Goal: Task Accomplishment & Management: Use online tool/utility

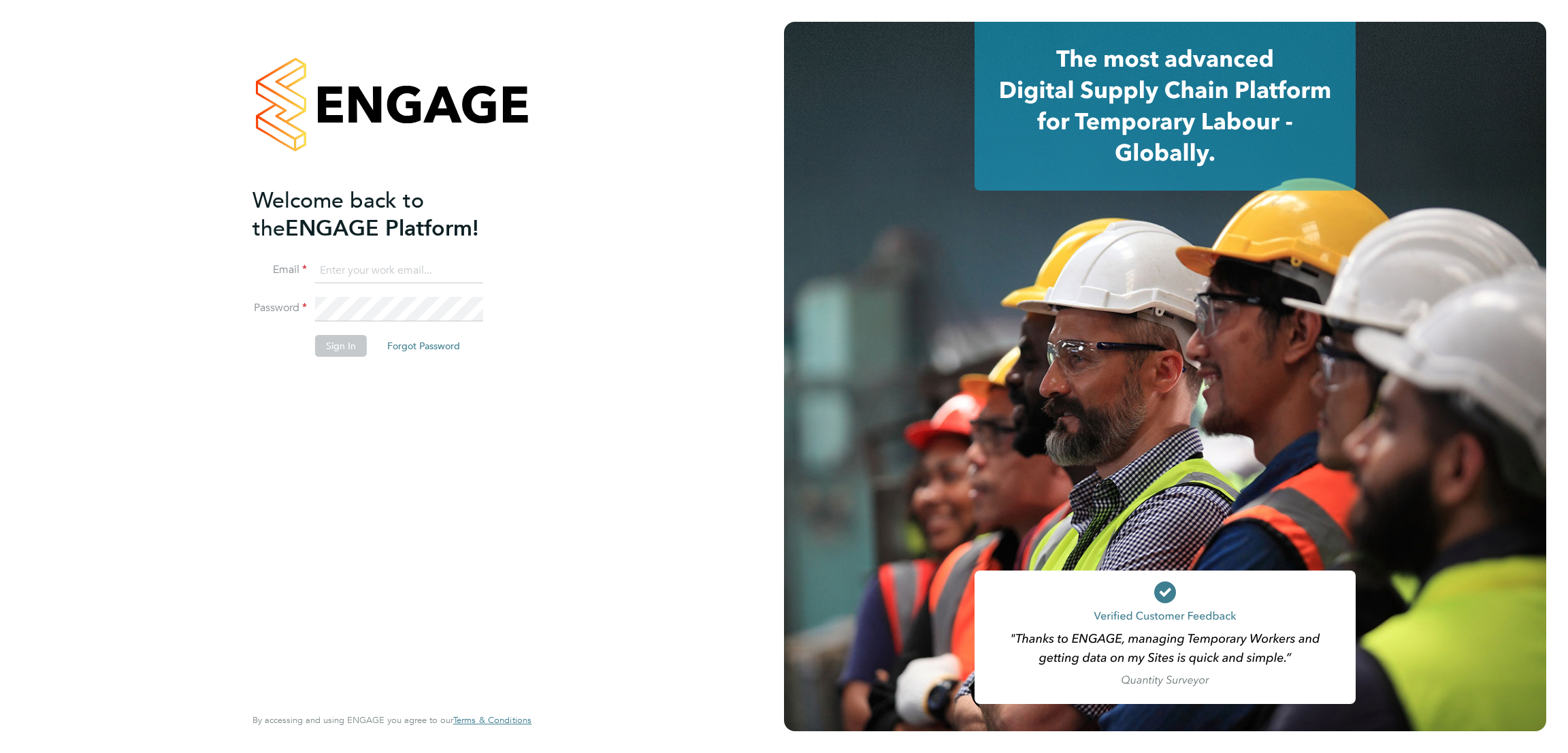
click at [413, 278] on input at bounding box center [399, 271] width 168 height 25
type input "[EMAIL_ADDRESS][PERSON_NAME][DOMAIN_NAME]"
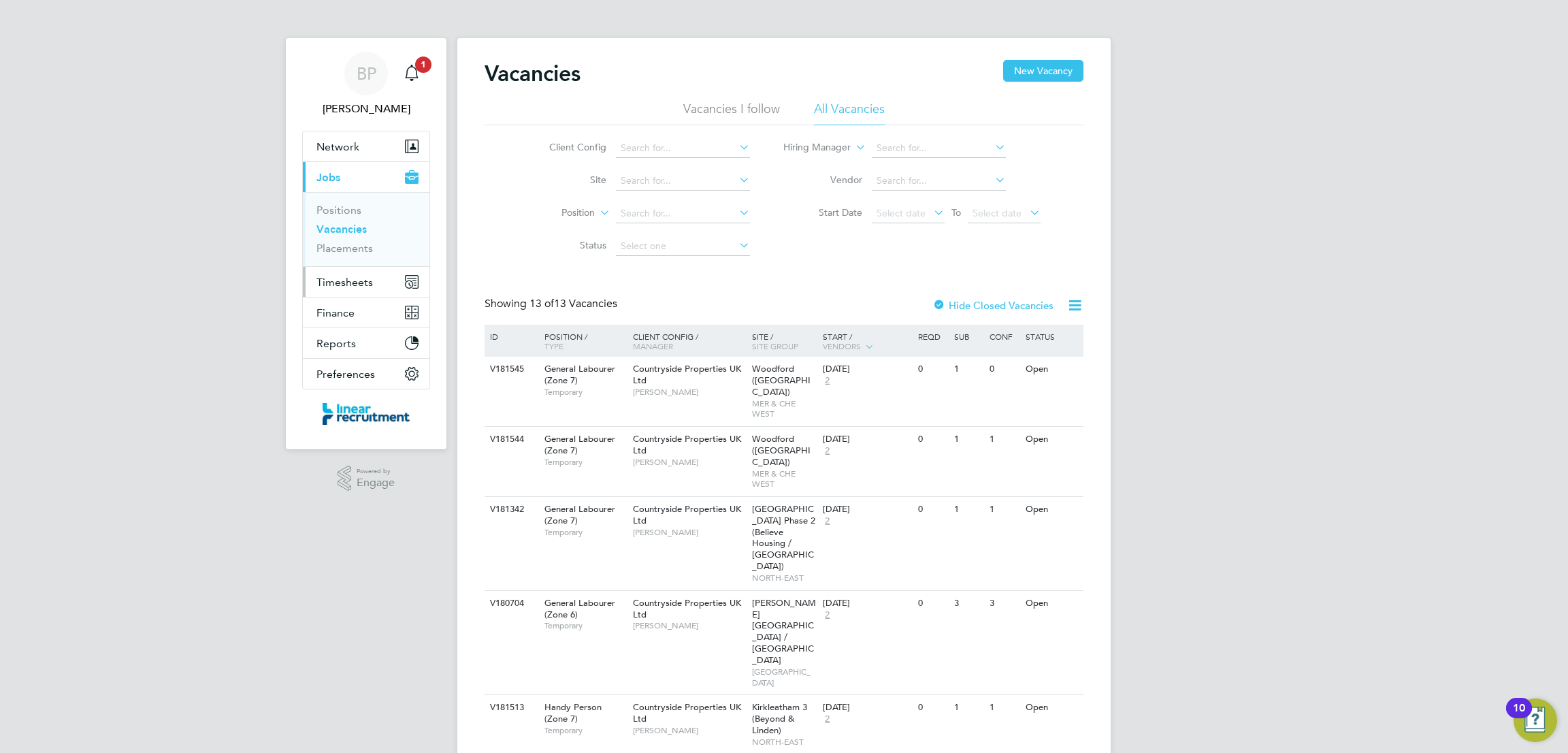
click at [364, 283] on span "Timesheets" at bounding box center [345, 282] width 56 height 13
click at [358, 245] on link "Timesheets" at bounding box center [345, 240] width 56 height 13
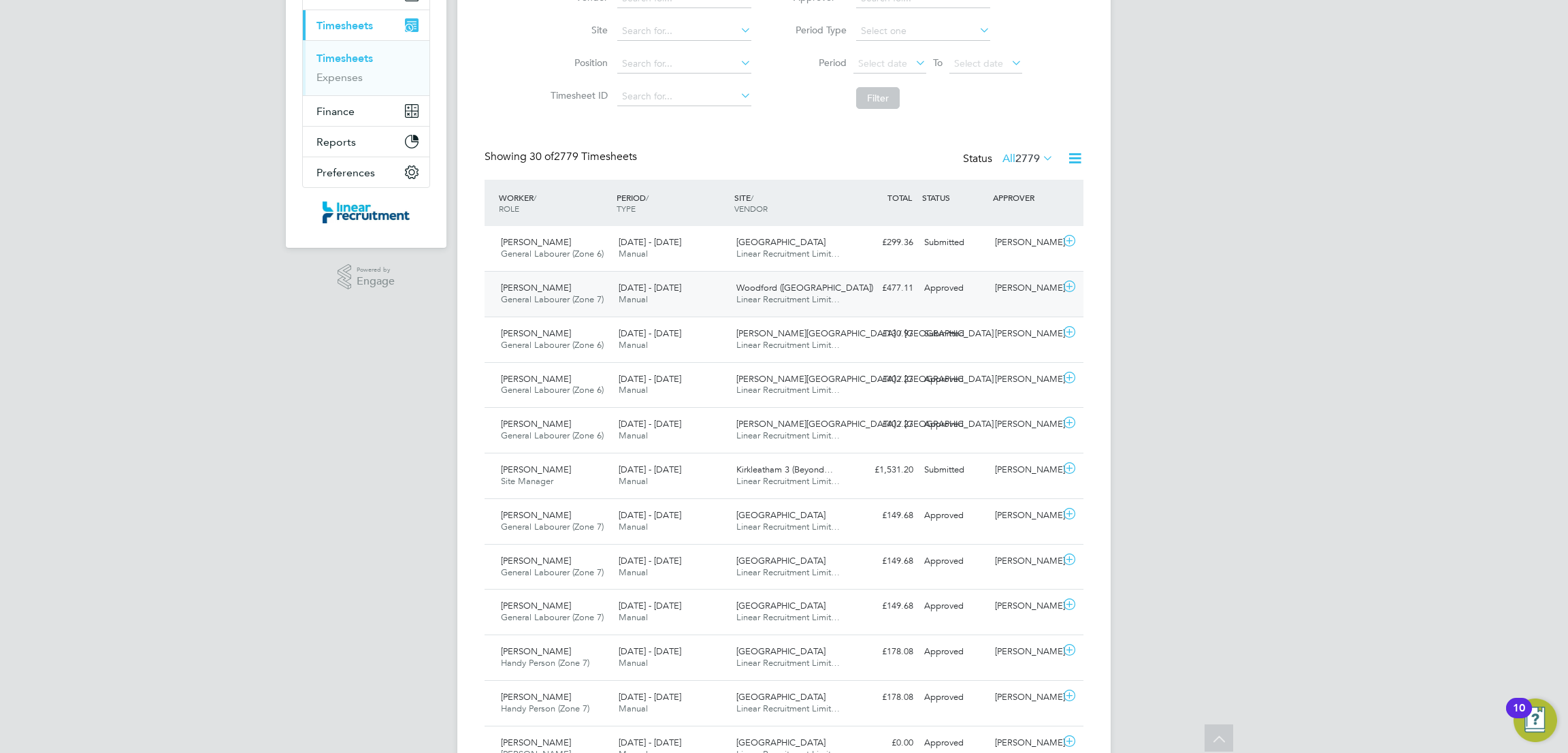
click at [860, 292] on div "£477.11 Approved" at bounding box center [883, 288] width 71 height 22
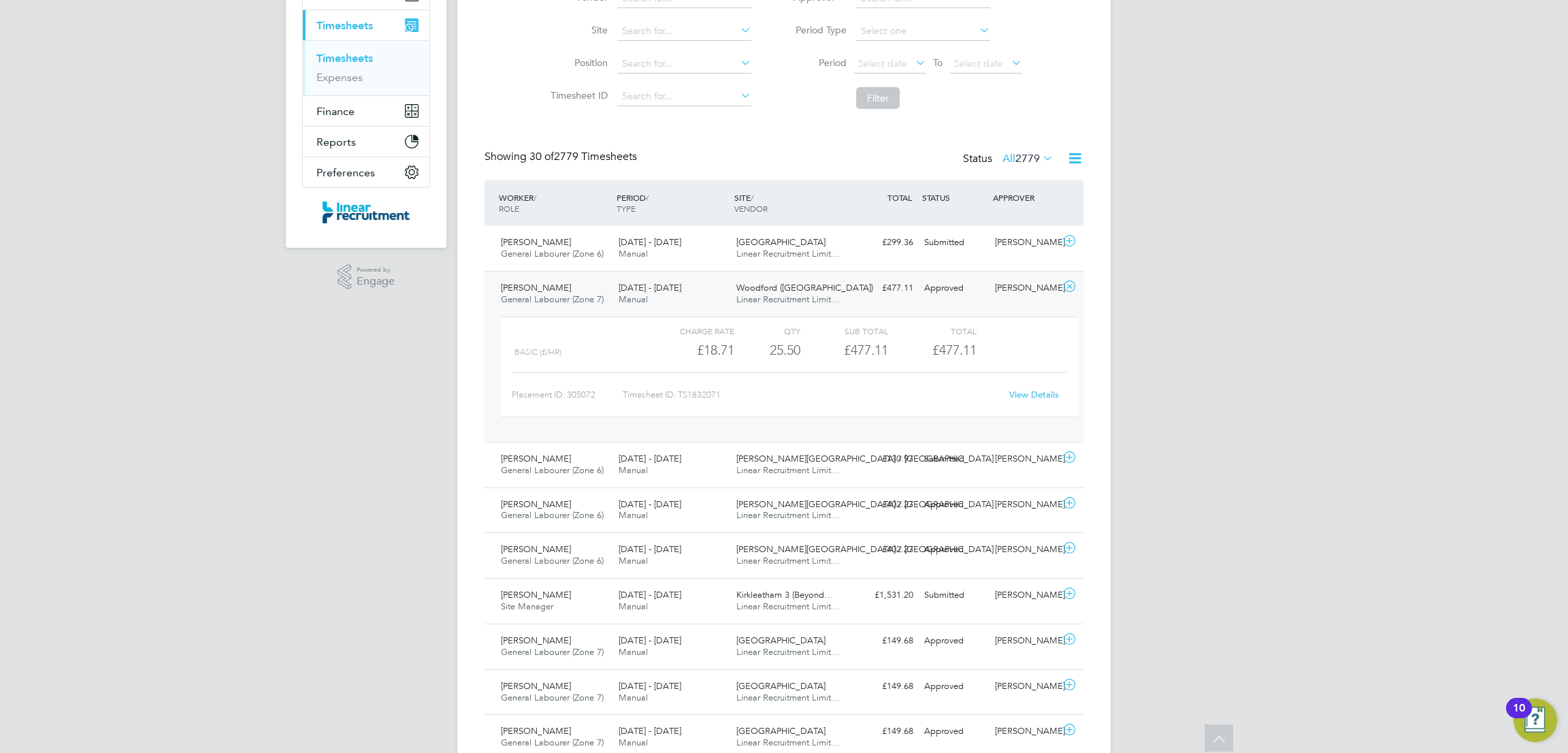
click at [1034, 390] on link "View Details" at bounding box center [1034, 395] width 50 height 12
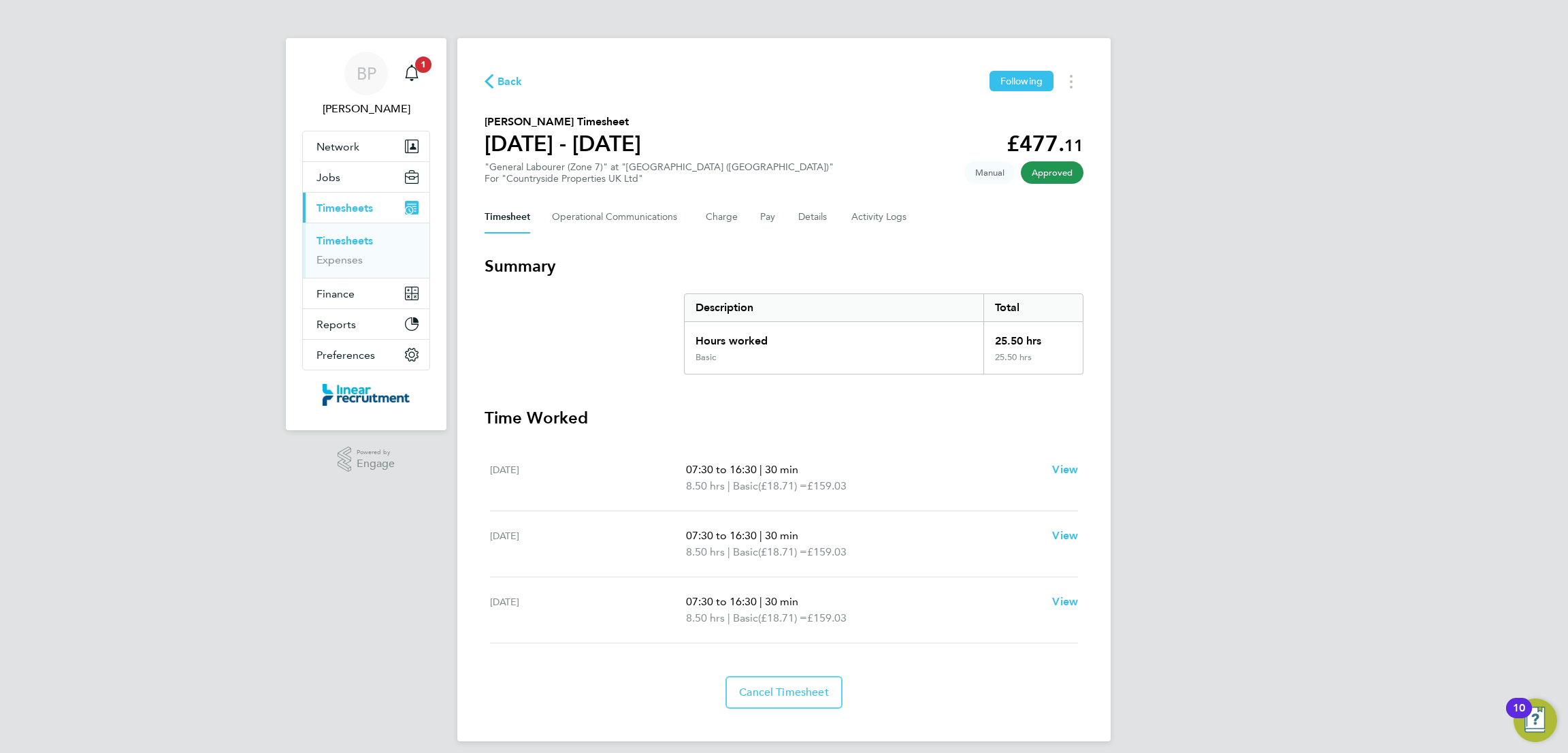
click at [1077, 92] on div "Back Following James Cooper's Timesheet 22 - 28 Sept 2025 £477. 11 "General Lab…" at bounding box center [784, 390] width 653 height 703
click at [1068, 83] on button "Timesheets Menu" at bounding box center [1071, 81] width 25 height 21
click at [1037, 106] on link "Download timesheet" at bounding box center [1002, 112] width 164 height 28
